Goal: Information Seeking & Learning: Learn about a topic

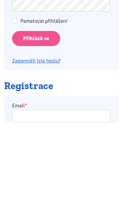
type input "[EMAIL_ADDRESS][DOMAIN_NAME]"
click at [36, 120] on input "Přihlásit se" at bounding box center [36, 121] width 48 height 15
click at [50, 126] on input "Přihlásit se" at bounding box center [36, 121] width 48 height 15
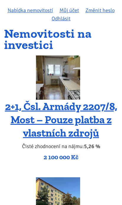
scroll to position [33, 0]
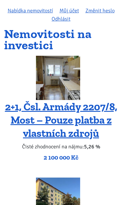
click at [77, 74] on img at bounding box center [58, 78] width 44 height 44
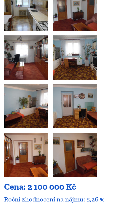
scroll to position [194, 0]
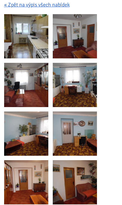
click at [43, 43] on img at bounding box center [26, 36] width 44 height 44
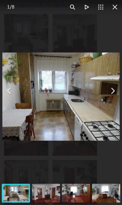
click at [110, 98] on img "You can close this modal content with the ESC key" at bounding box center [60, 97] width 117 height 88
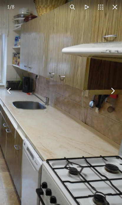
click at [110, 94] on button "You can close this modal content with the ESC key" at bounding box center [113, 91] width 14 height 14
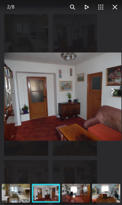
click at [109, 91] on button "You can close this modal content with the ESC key" at bounding box center [113, 91] width 14 height 14
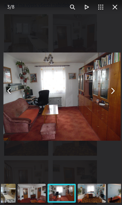
click at [111, 93] on button "You can close this modal content with the ESC key" at bounding box center [113, 91] width 14 height 14
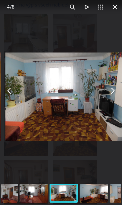
click at [110, 97] on button "You can close this modal content with the ESC key" at bounding box center [113, 91] width 14 height 14
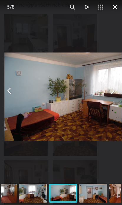
click at [110, 94] on button "You can close this modal content with the ESC key" at bounding box center [113, 91] width 14 height 14
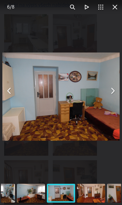
click at [111, 98] on button "You can close this modal content with the ESC key" at bounding box center [113, 91] width 14 height 14
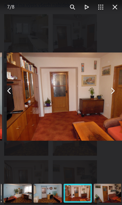
click at [110, 93] on button "You can close this modal content with the ESC key" at bounding box center [113, 91] width 14 height 14
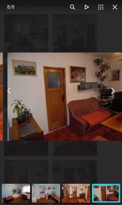
click at [110, 94] on button "You can close this modal content with the ESC key" at bounding box center [113, 91] width 14 height 14
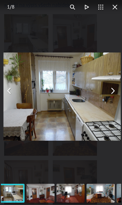
click at [111, 92] on button "You can close this modal content with the ESC key" at bounding box center [113, 91] width 14 height 14
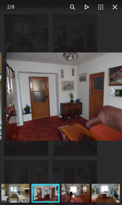
click at [107, 91] on button "You can close this modal content with the ESC key" at bounding box center [113, 91] width 14 height 14
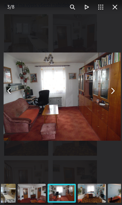
click at [110, 93] on button "You can close this modal content with the ESC key" at bounding box center [113, 91] width 14 height 14
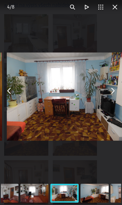
click at [111, 93] on button "You can close this modal content with the ESC key" at bounding box center [113, 91] width 14 height 14
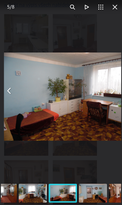
click at [111, 90] on button "You can close this modal content with the ESC key" at bounding box center [113, 91] width 14 height 14
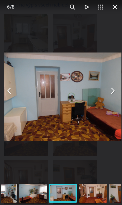
click at [111, 94] on button "You can close this modal content with the ESC key" at bounding box center [113, 91] width 14 height 14
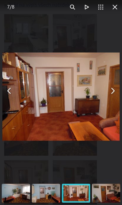
click at [112, 94] on button "You can close this modal content with the ESC key" at bounding box center [113, 91] width 14 height 14
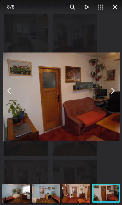
click at [122, 9] on button "You can close this modal content with the ESC key" at bounding box center [115, 7] width 14 height 14
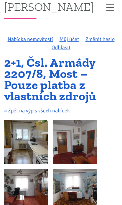
scroll to position [0, 0]
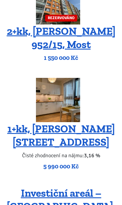
scroll to position [701, 0]
click at [78, 93] on img at bounding box center [58, 100] width 44 height 44
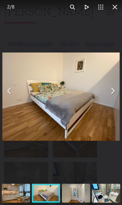
click at [112, 96] on button "You can close this modal content with the ESC key" at bounding box center [113, 91] width 14 height 14
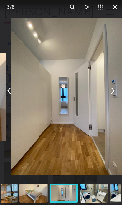
click at [112, 90] on button "You can close this modal content with the ESC key" at bounding box center [113, 91] width 14 height 14
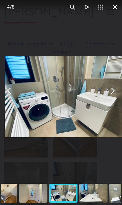
click at [112, 95] on button "You can close this modal content with the ESC key" at bounding box center [113, 91] width 14 height 14
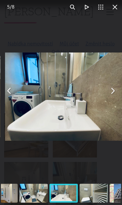
click at [114, 97] on button "You can close this modal content with the ESC key" at bounding box center [113, 91] width 14 height 14
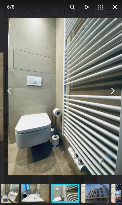
click at [115, 91] on button "You can close this modal content with the ESC key" at bounding box center [113, 91] width 14 height 14
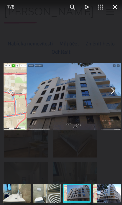
click at [110, 92] on button "You can close this modal content with the ESC key" at bounding box center [113, 91] width 14 height 14
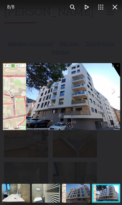
click at [111, 94] on button "You can close this modal content with the ESC key" at bounding box center [113, 91] width 14 height 14
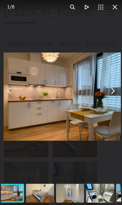
click at [113, 96] on button "You can close this modal content with the ESC key" at bounding box center [113, 91] width 14 height 14
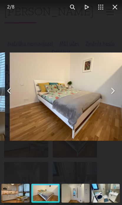
click at [114, 93] on button "You can close this modal content with the ESC key" at bounding box center [113, 91] width 14 height 14
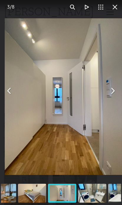
click at [116, 94] on button "You can close this modal content with the ESC key" at bounding box center [113, 91] width 14 height 14
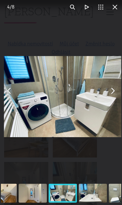
click at [113, 99] on img "You can close this modal content with the ESC key" at bounding box center [62, 96] width 117 height 81
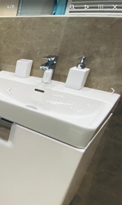
click at [115, 8] on button "You can close this modal content with the ESC key" at bounding box center [115, 7] width 14 height 14
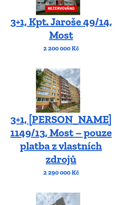
scroll to position [377, 0]
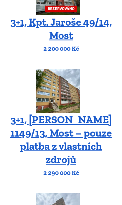
click at [80, 89] on img at bounding box center [58, 91] width 44 height 44
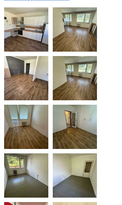
scroll to position [125, 0]
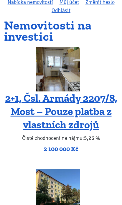
scroll to position [41, 0]
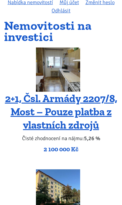
click at [79, 78] on img at bounding box center [58, 70] width 44 height 44
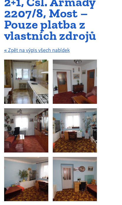
scroll to position [16, 0]
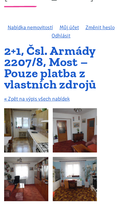
click at [47, 134] on img at bounding box center [26, 130] width 44 height 44
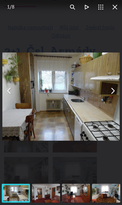
click at [109, 95] on button "You can close this modal content with the ESC key" at bounding box center [113, 91] width 14 height 14
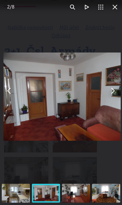
click at [109, 97] on button "You can close this modal content with the ESC key" at bounding box center [113, 91] width 14 height 14
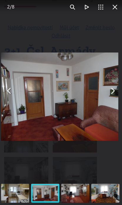
click at [113, 96] on button "You can close this modal content with the ESC key" at bounding box center [113, 91] width 14 height 14
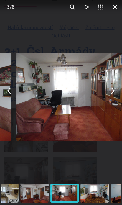
click at [115, 94] on button "You can close this modal content with the ESC key" at bounding box center [113, 91] width 14 height 14
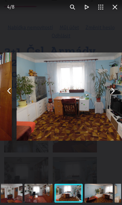
click at [116, 94] on button "You can close this modal content with the ESC key" at bounding box center [113, 91] width 14 height 14
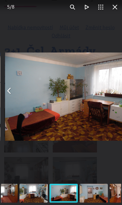
click at [114, 94] on button "You can close this modal content with the ESC key" at bounding box center [113, 91] width 14 height 14
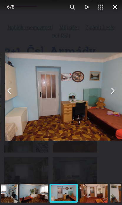
click at [114, 95] on button "You can close this modal content with the ESC key" at bounding box center [113, 91] width 14 height 14
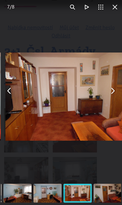
click at [113, 95] on button "You can close this modal content with the ESC key" at bounding box center [113, 91] width 14 height 14
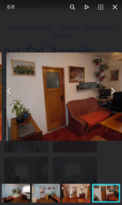
click at [112, 92] on button "You can close this modal content with the ESC key" at bounding box center [113, 91] width 14 height 14
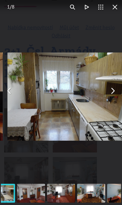
click at [113, 94] on button "You can close this modal content with the ESC key" at bounding box center [113, 91] width 14 height 14
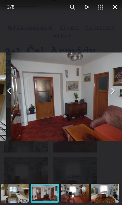
click at [112, 90] on button "You can close this modal content with the ESC key" at bounding box center [113, 91] width 14 height 14
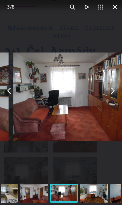
click at [113, 94] on button "You can close this modal content with the ESC key" at bounding box center [113, 91] width 14 height 14
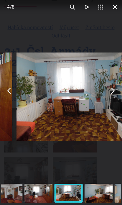
click at [114, 95] on button "You can close this modal content with the ESC key" at bounding box center [113, 91] width 14 height 14
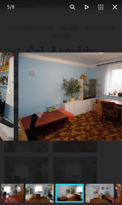
click at [114, 94] on button "You can close this modal content with the ESC key" at bounding box center [113, 91] width 14 height 14
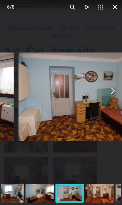
click at [115, 94] on button "You can close this modal content with the ESC key" at bounding box center [113, 91] width 14 height 14
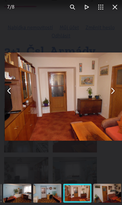
click at [114, 93] on button "You can close this modal content with the ESC key" at bounding box center [113, 91] width 14 height 14
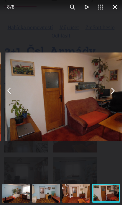
click at [113, 94] on button "You can close this modal content with the ESC key" at bounding box center [113, 91] width 14 height 14
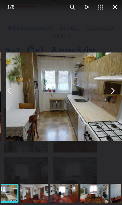
click at [111, 97] on button "You can close this modal content with the ESC key" at bounding box center [113, 91] width 14 height 14
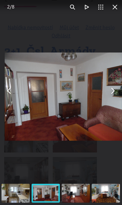
click at [112, 93] on button "You can close this modal content with the ESC key" at bounding box center [113, 91] width 14 height 14
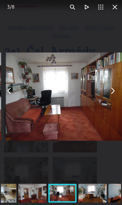
click at [114, 96] on button "You can close this modal content with the ESC key" at bounding box center [113, 91] width 14 height 14
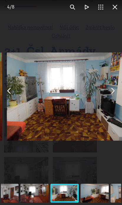
click at [113, 98] on button "You can close this modal content with the ESC key" at bounding box center [113, 91] width 14 height 14
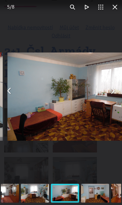
click at [114, 97] on button "You can close this modal content with the ESC key" at bounding box center [113, 91] width 14 height 14
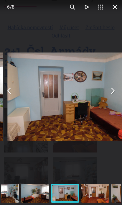
click at [113, 96] on button "You can close this modal content with the ESC key" at bounding box center [113, 91] width 14 height 14
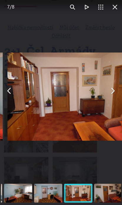
click at [117, 93] on button "You can close this modal content with the ESC key" at bounding box center [113, 91] width 14 height 14
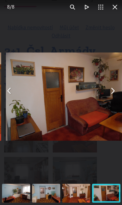
click at [115, 95] on button "You can close this modal content with the ESC key" at bounding box center [113, 91] width 14 height 14
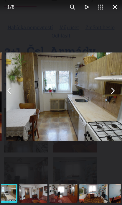
click at [118, 93] on button "You can close this modal content with the ESC key" at bounding box center [113, 91] width 14 height 14
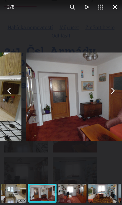
click at [116, 92] on button "You can close this modal content with the ESC key" at bounding box center [113, 91] width 14 height 14
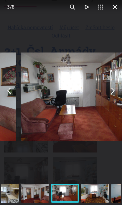
click at [114, 94] on button "You can close this modal content with the ESC key" at bounding box center [113, 91] width 14 height 14
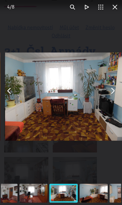
click at [114, 94] on button "You can close this modal content with the ESC key" at bounding box center [113, 91] width 14 height 14
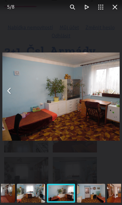
click at [113, 109] on img "You can close this modal content with the ESC key" at bounding box center [60, 97] width 117 height 88
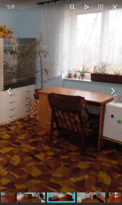
click at [117, 12] on button "You can close this modal content with the ESC key" at bounding box center [115, 7] width 14 height 14
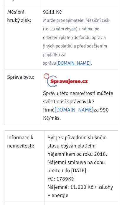
scroll to position [548, 0]
